Goal: Transaction & Acquisition: Purchase product/service

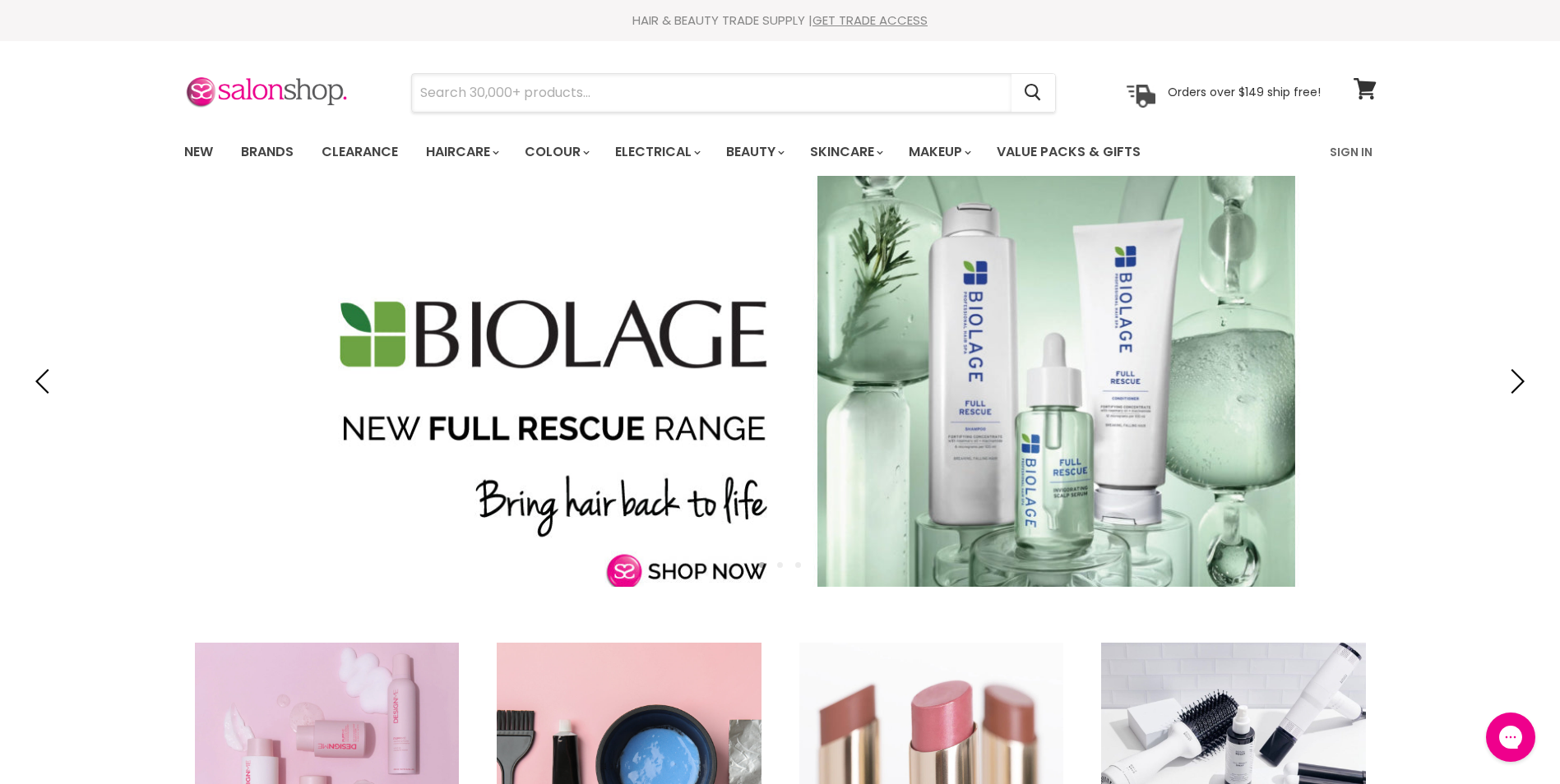
click at [626, 99] on input "Search" at bounding box center [711, 93] width 599 height 38
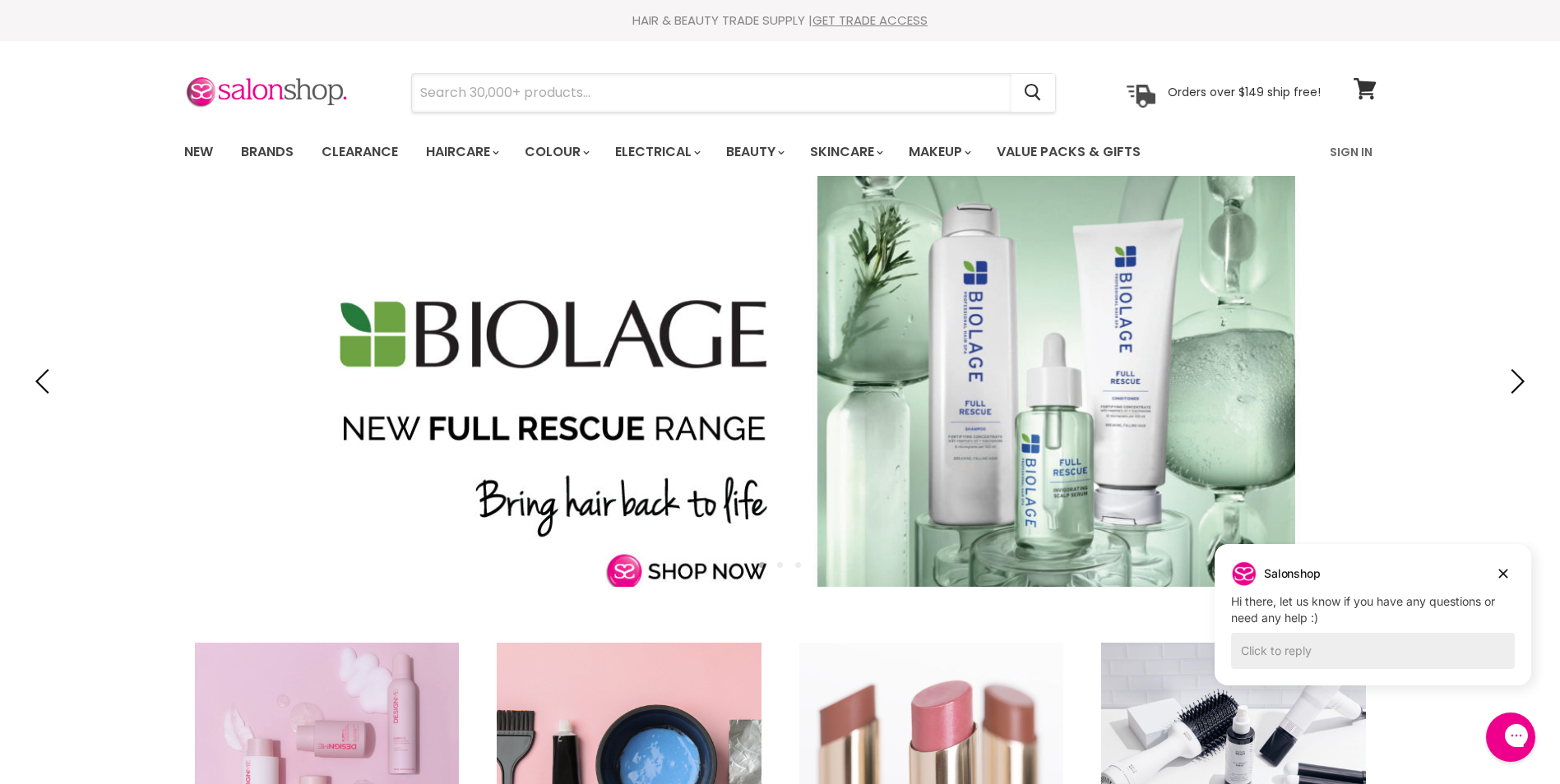
click at [626, 99] on input "Search" at bounding box center [711, 93] width 599 height 38
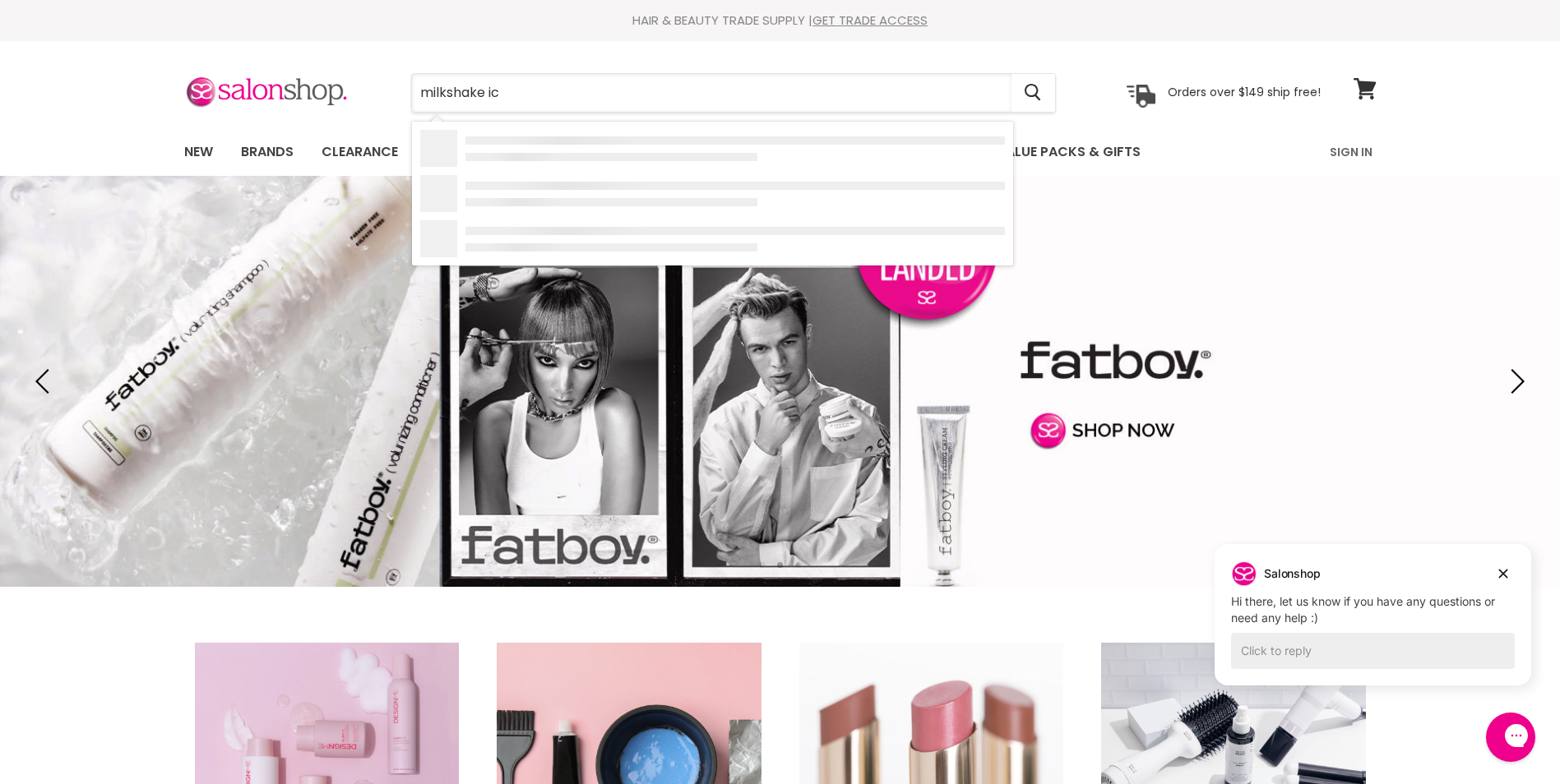
type input "milkshake icy"
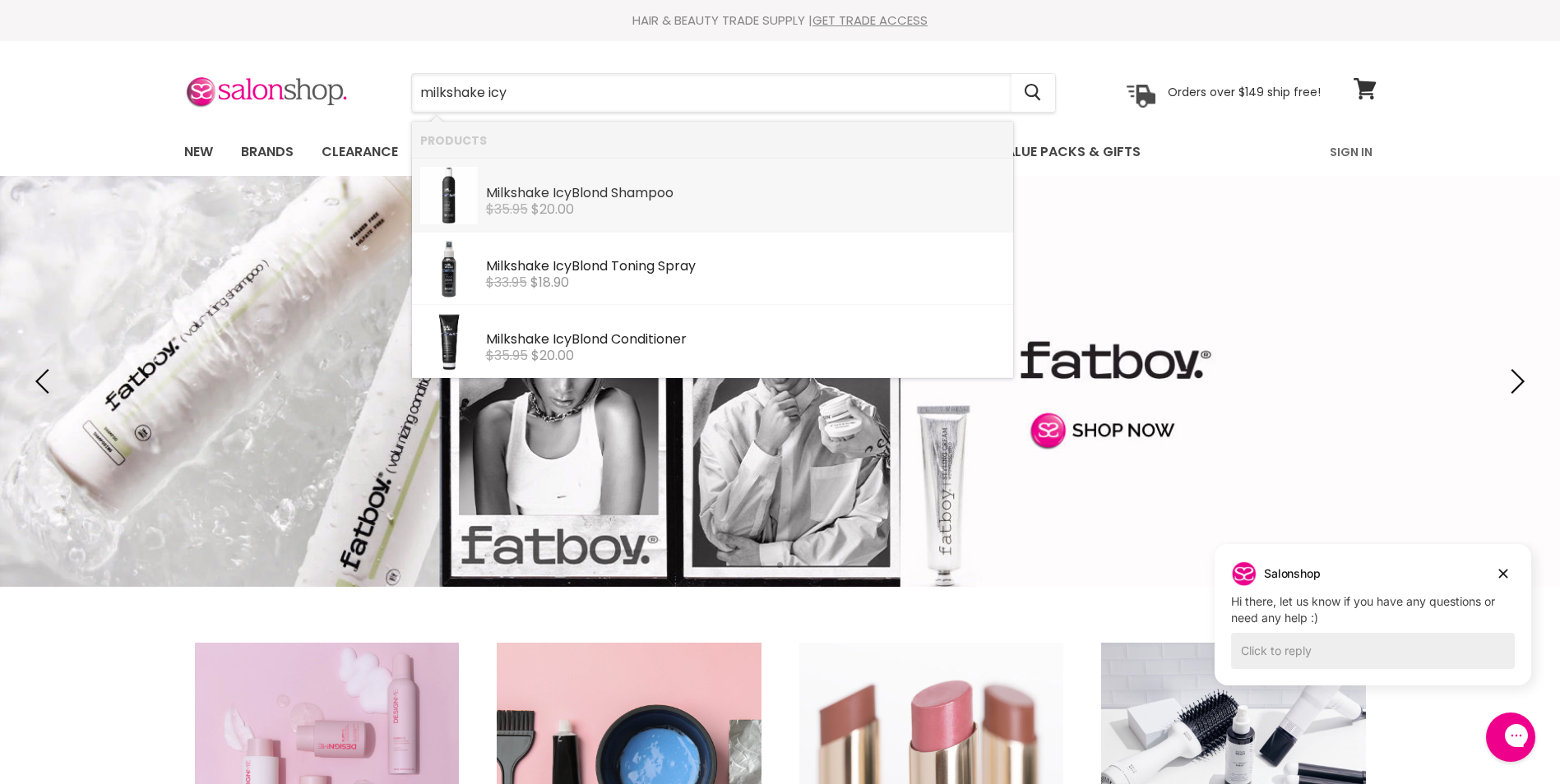
click at [637, 191] on div "Milkshake Icy Blond Shampoo" at bounding box center [746, 194] width 519 height 17
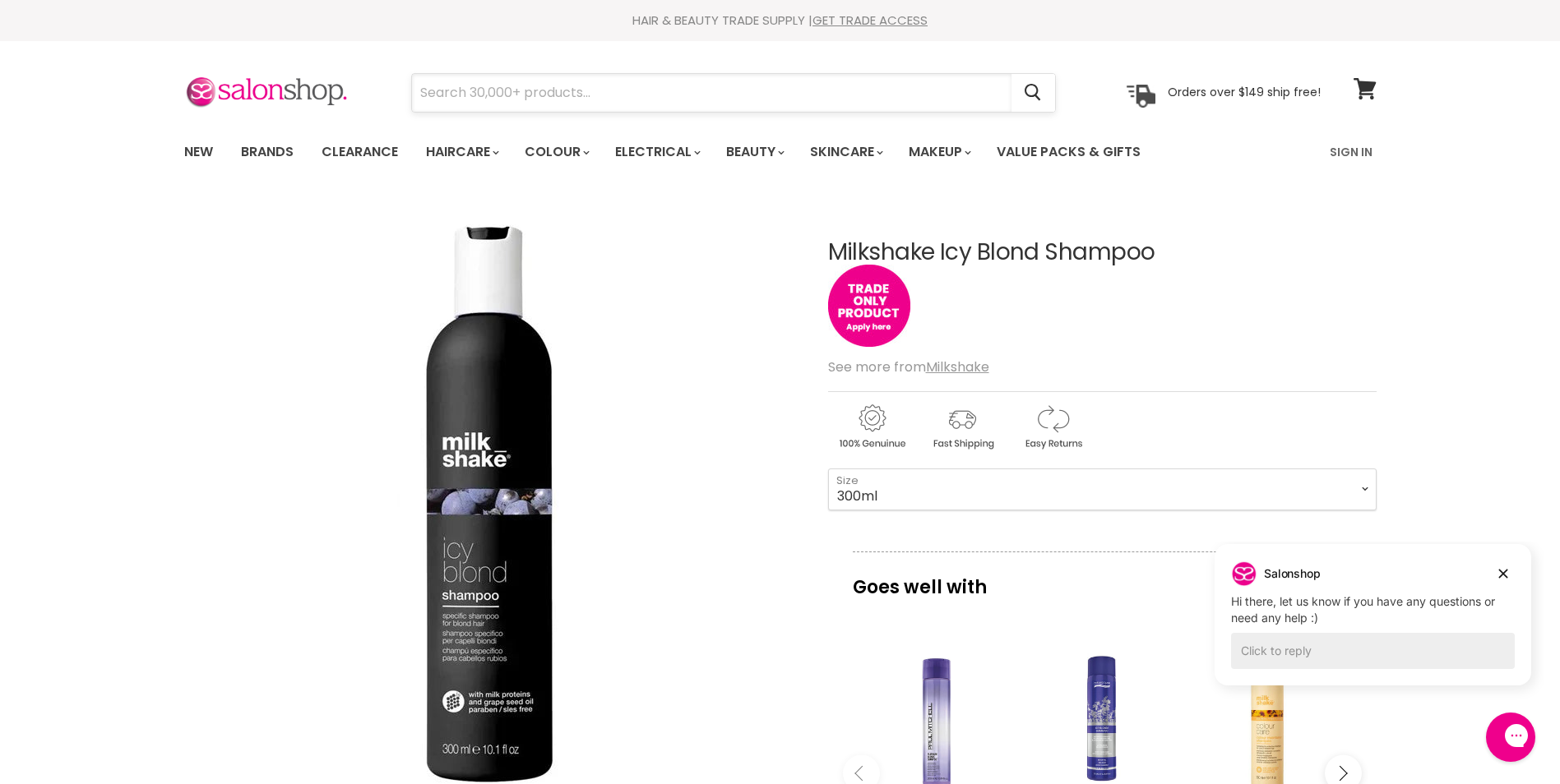
click at [605, 96] on input "Search" at bounding box center [711, 93] width 599 height 38
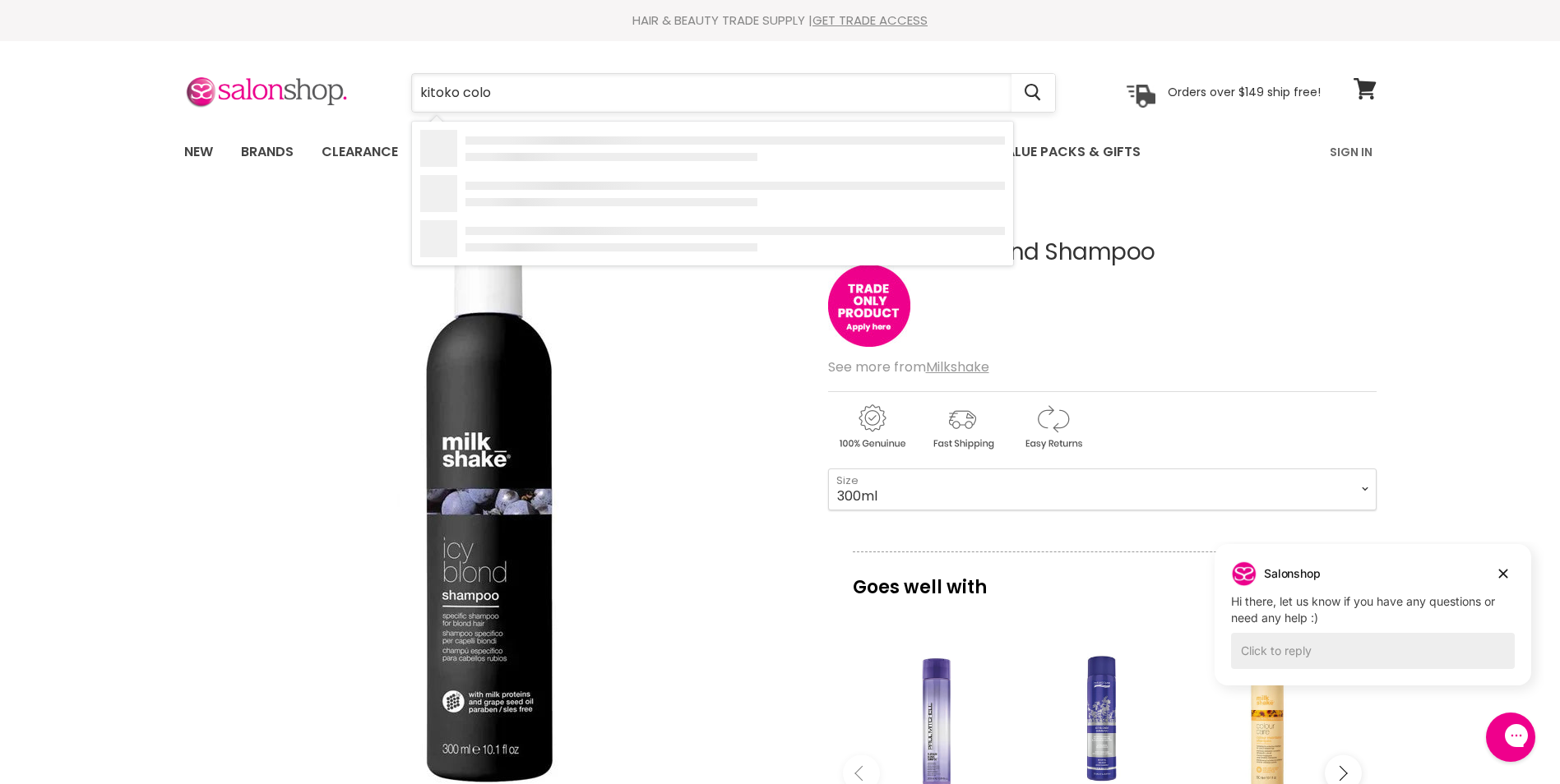
type input "kitoko colou"
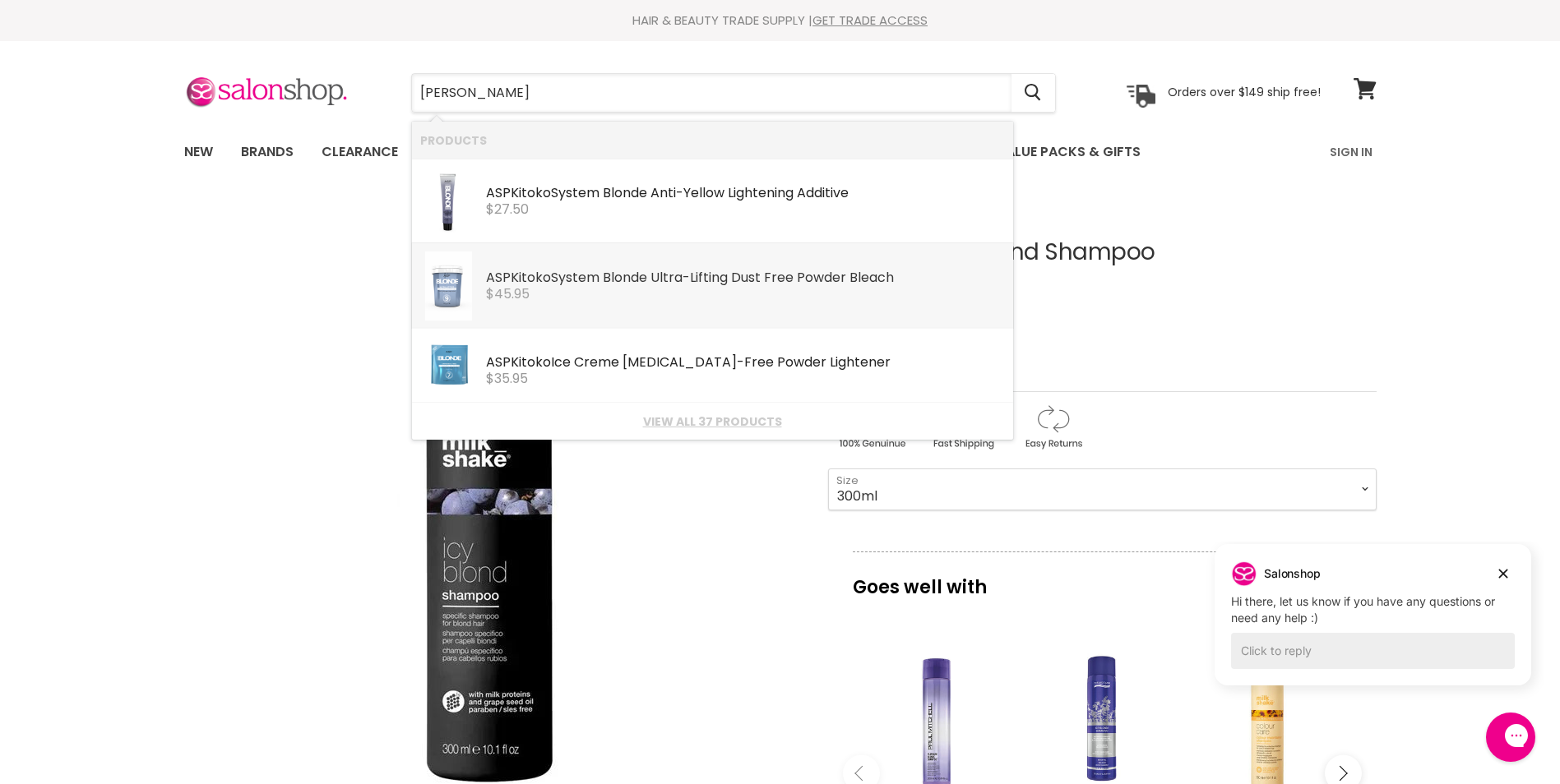
click at [570, 267] on div "ASP Kitoko System Blonde Ultra-Lifting Dust Free Powder Bleach ASP Kitoko $45.95" at bounding box center [746, 276] width 519 height 50
